Goal: Register for event/course

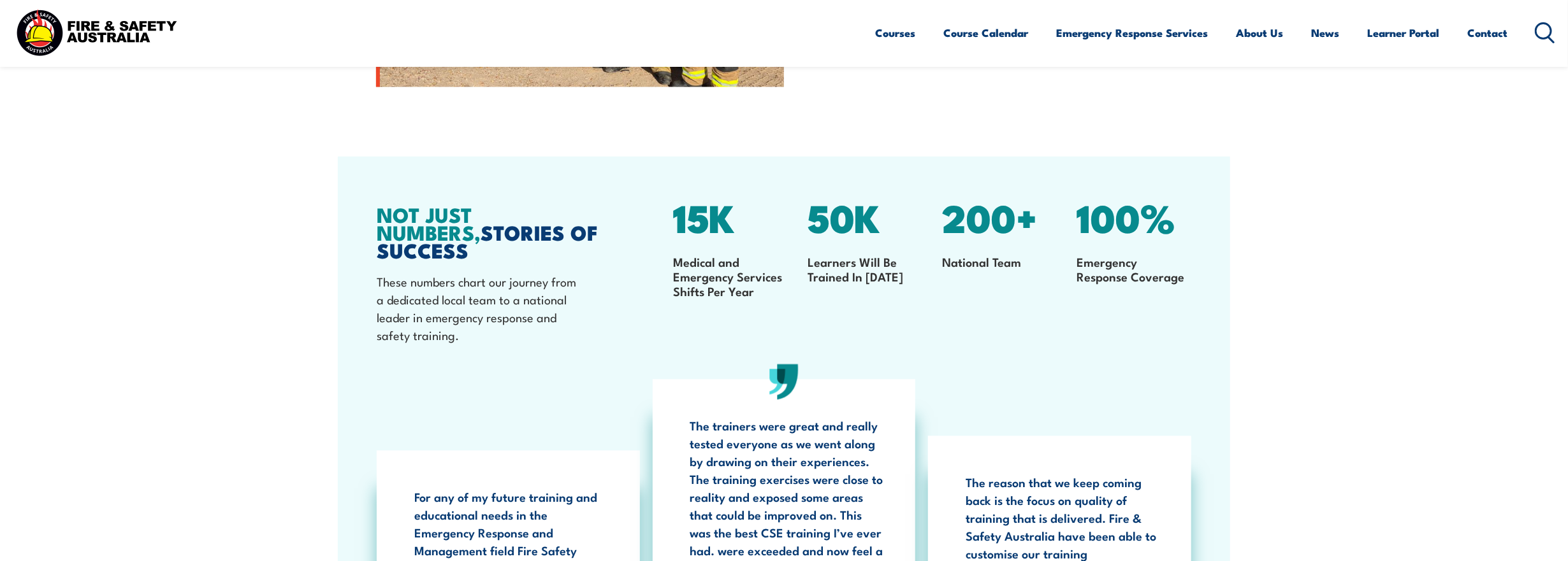
scroll to position [2165, 0]
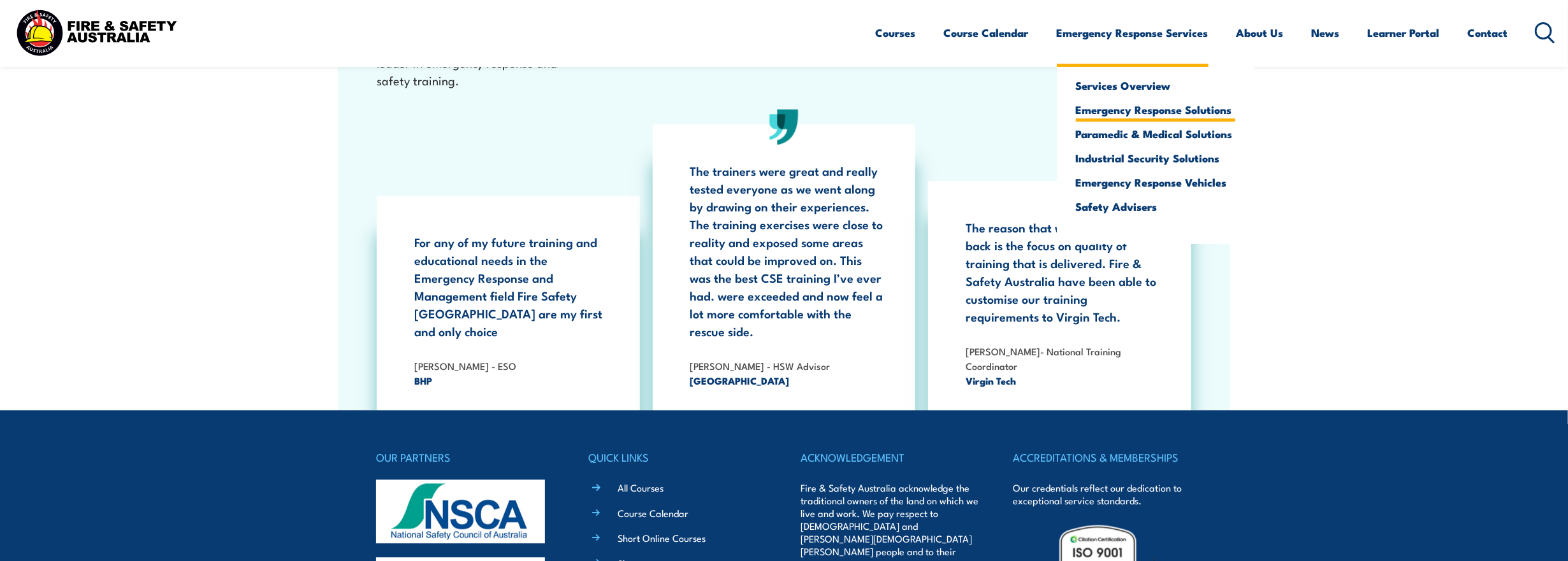
click at [1108, 110] on link "Emergency Response Solutions" at bounding box center [1155, 110] width 159 height 12
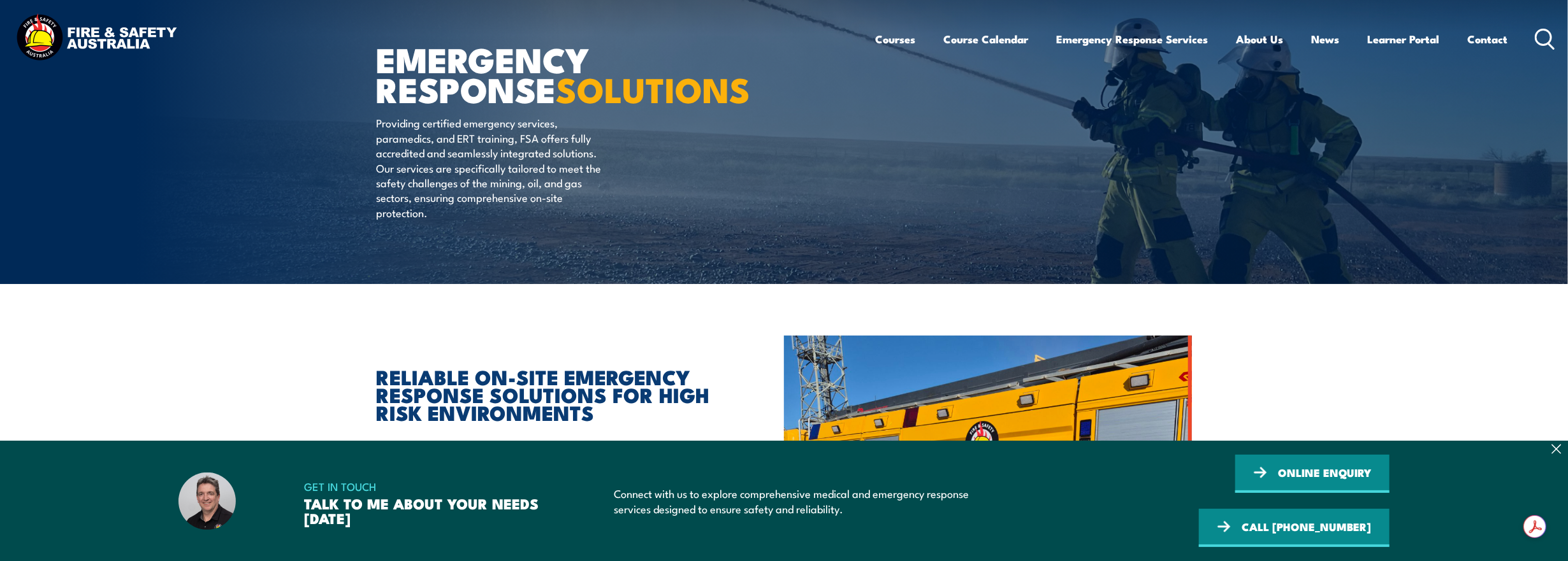
scroll to position [128, 0]
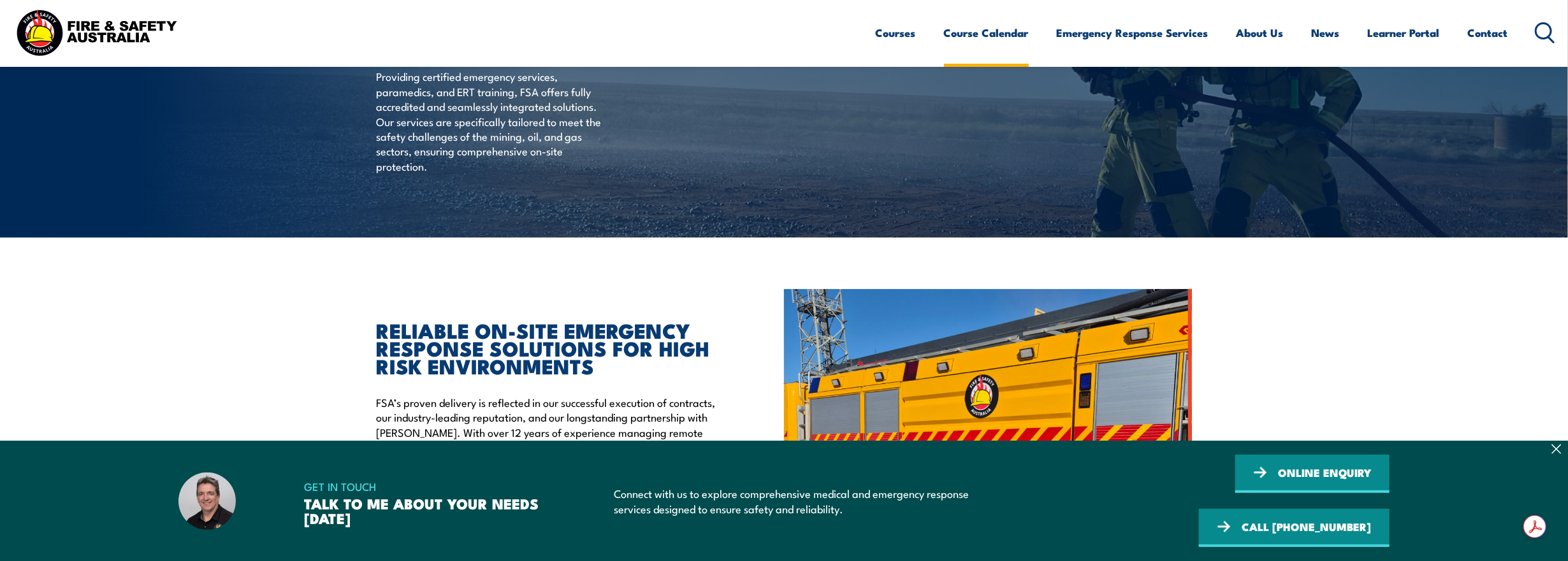
click at [992, 35] on link "Course Calendar" at bounding box center [986, 33] width 85 height 34
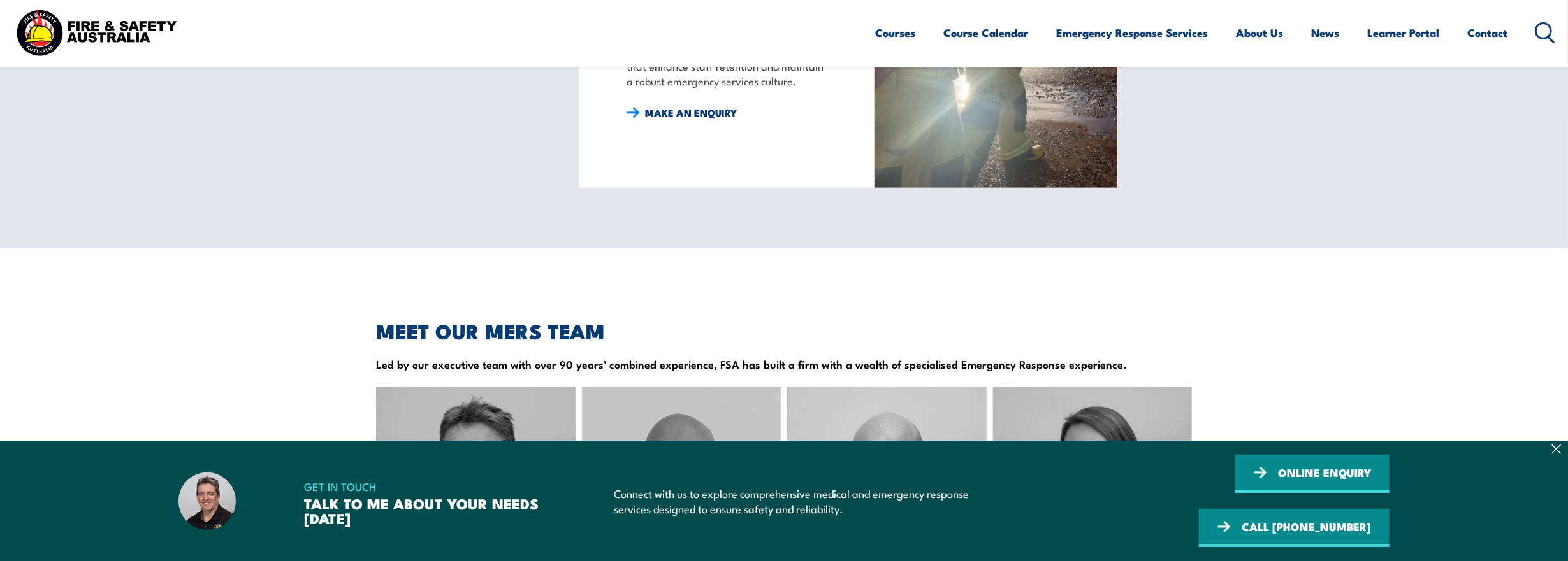
scroll to position [1592, 0]
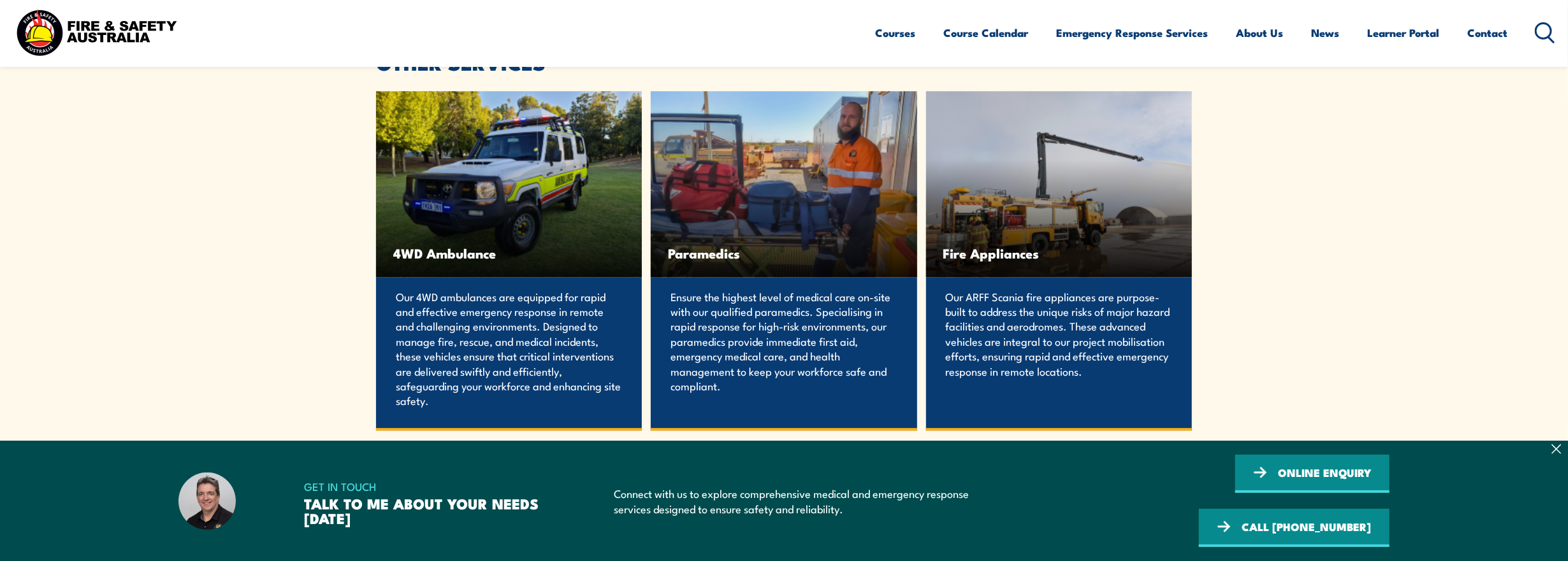
scroll to position [2675, 0]
